Goal: Task Accomplishment & Management: Complete application form

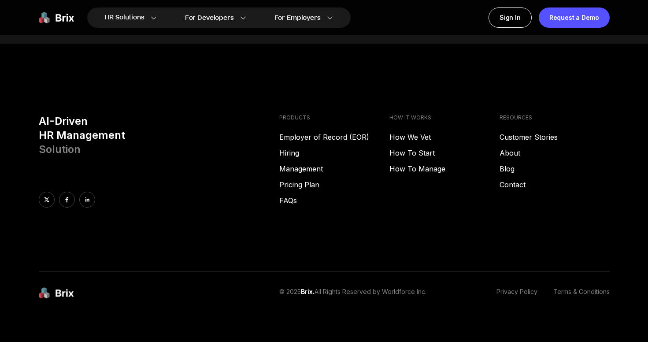
scroll to position [4503, 0]
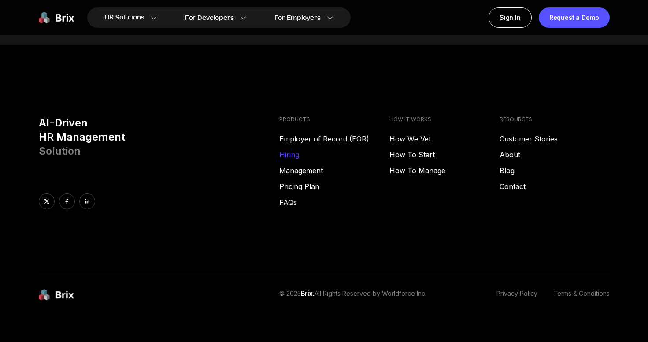
click at [290, 149] on link "Hiring" at bounding box center [334, 154] width 110 height 11
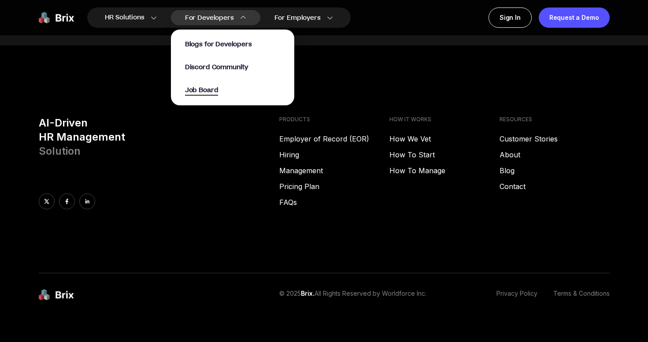
click at [205, 89] on span "Job Board" at bounding box center [201, 91] width 33 height 10
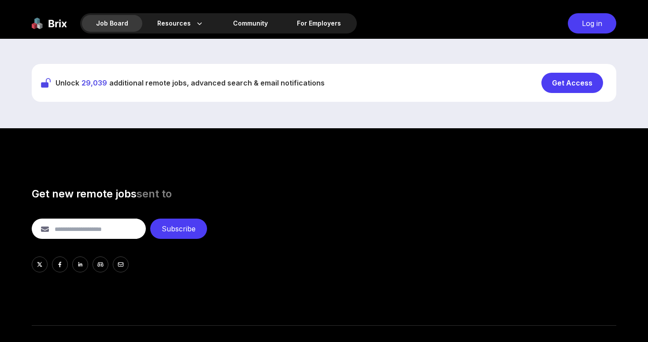
scroll to position [222, 0]
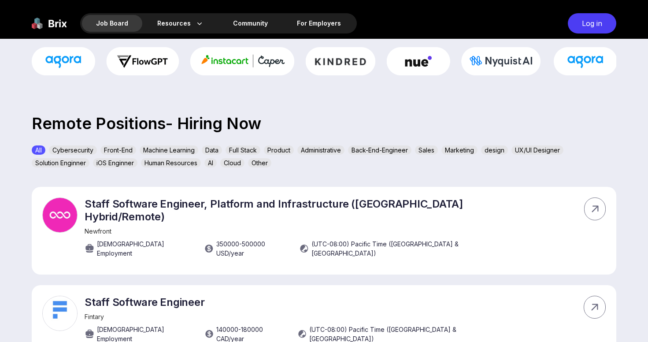
click at [290, 150] on div "Product" at bounding box center [279, 149] width 30 height 9
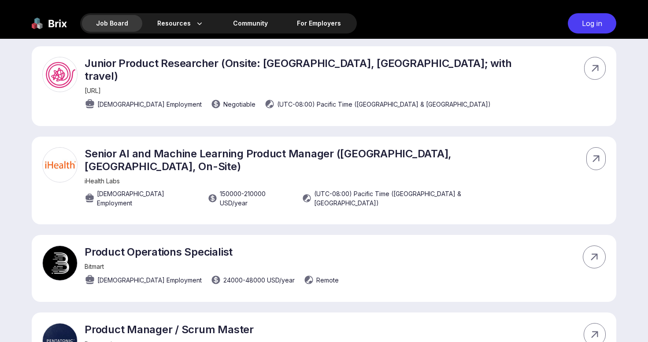
scroll to position [564, 0]
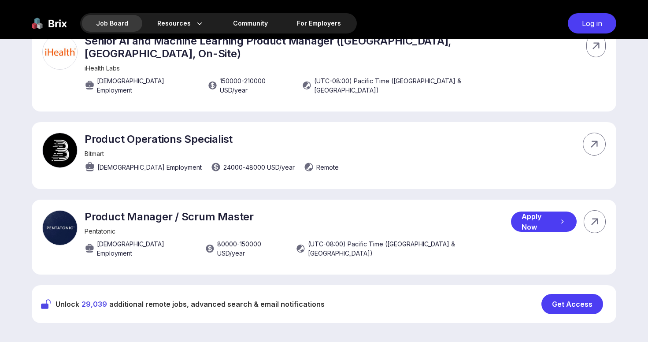
click at [522, 212] on div "Apply Now" at bounding box center [544, 222] width 66 height 20
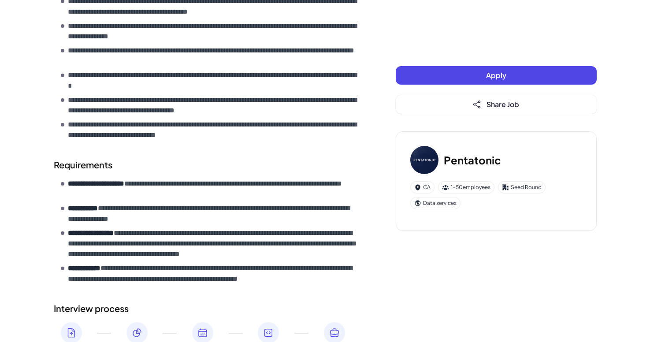
scroll to position [384, 0]
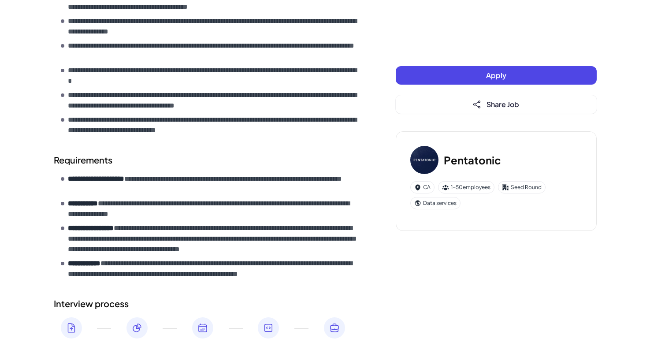
click at [516, 75] on button "Apply" at bounding box center [496, 75] width 201 height 19
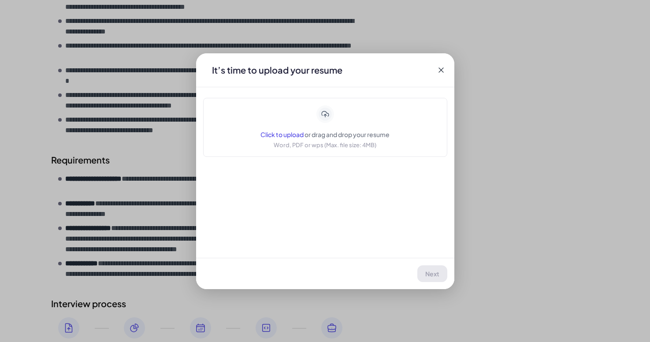
click at [297, 134] on span "Click to upload" at bounding box center [281, 134] width 43 height 8
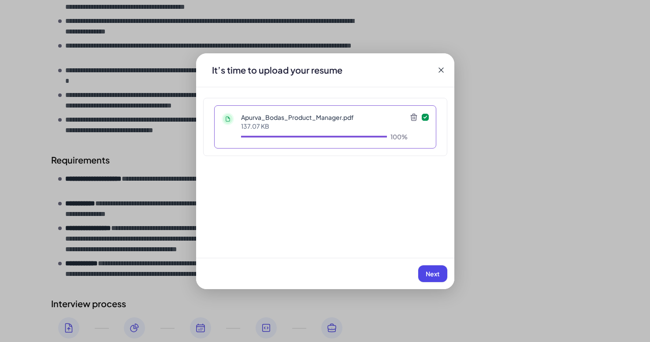
click at [433, 268] on button "Next" at bounding box center [432, 273] width 29 height 17
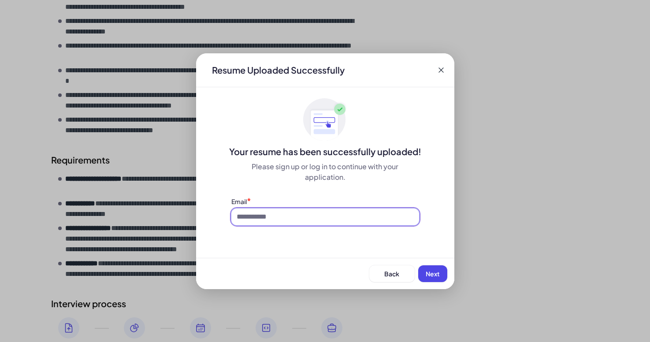
click at [342, 222] on input at bounding box center [325, 216] width 188 height 17
type input "**********"
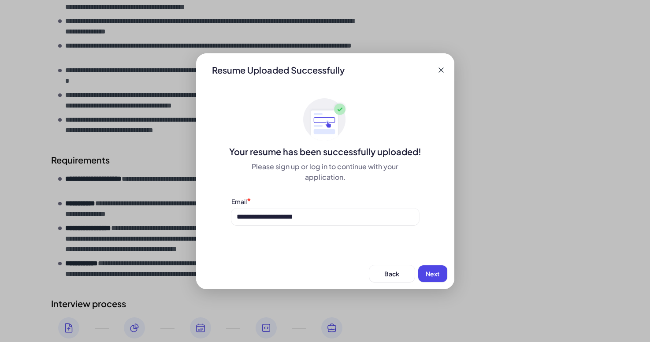
click at [439, 275] on span "Next" at bounding box center [433, 274] width 14 height 8
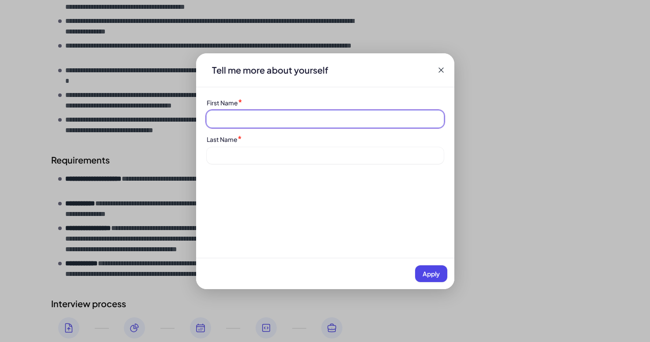
click at [337, 119] on input at bounding box center [325, 119] width 237 height 17
type input "******"
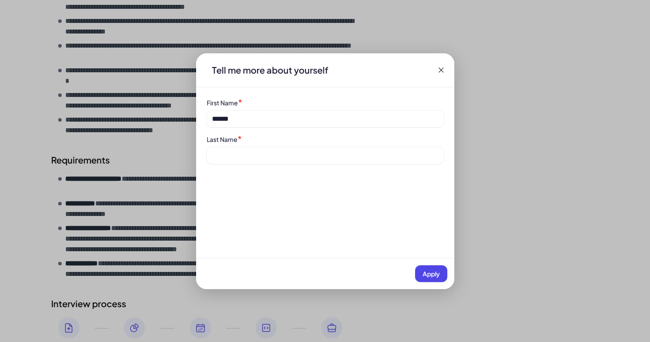
click at [287, 145] on div "Last Name *" at bounding box center [325, 149] width 237 height 30
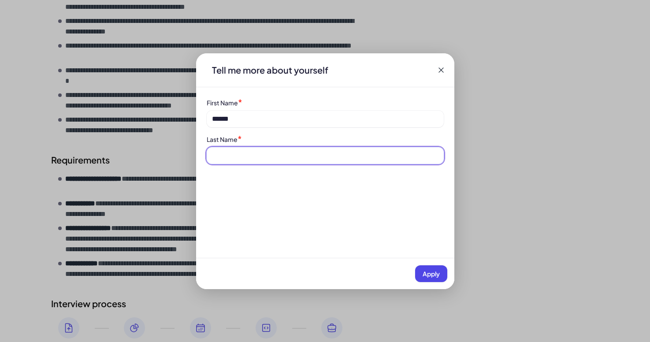
click at [281, 160] on input at bounding box center [325, 155] width 237 height 17
type input "*****"
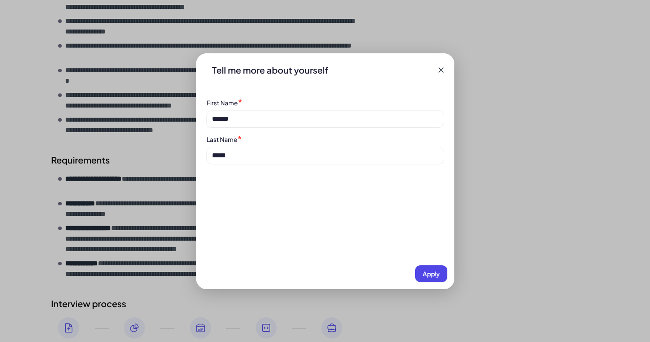
click at [433, 273] on span "Apply" at bounding box center [431, 274] width 17 height 8
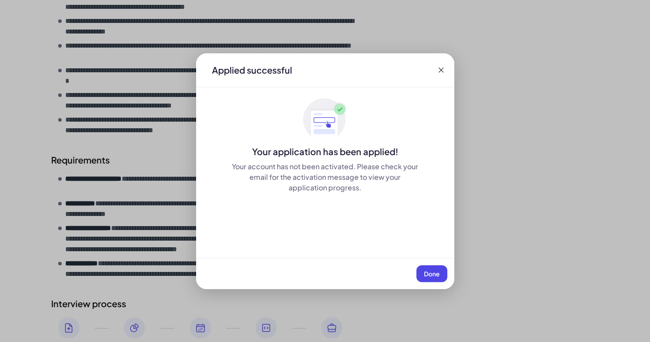
click at [442, 278] on button "Done" at bounding box center [431, 273] width 31 height 17
